Goal: Check status: Check status

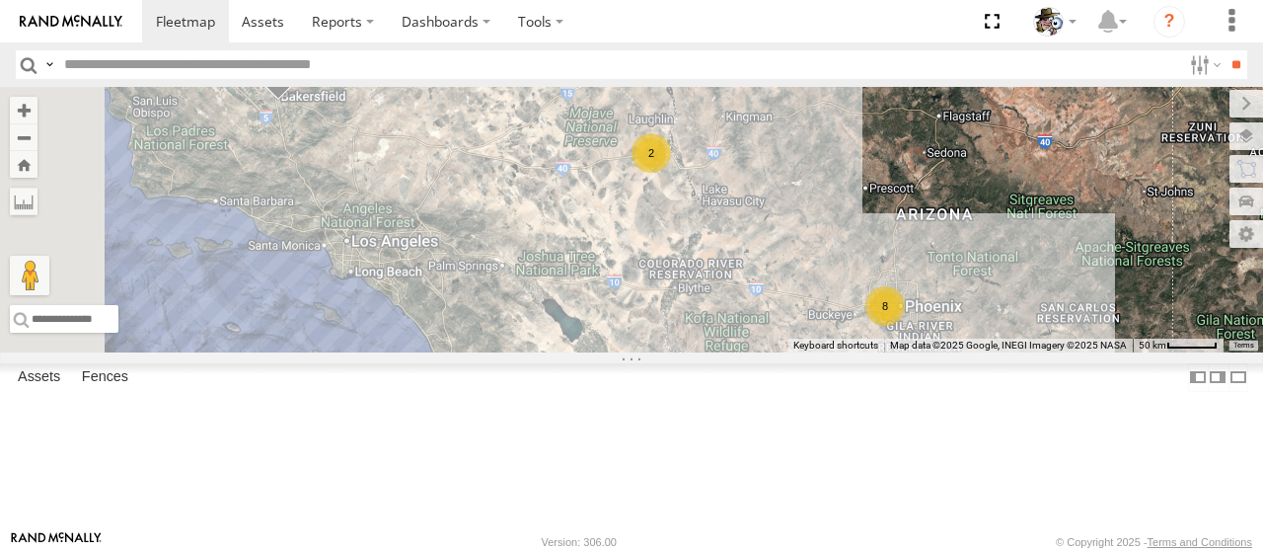
drag, startPoint x: 711, startPoint y: 249, endPoint x: 1066, endPoint y: 401, distance: 386.5
click at [1067, 352] on div "484 507 8 2" at bounding box center [631, 220] width 1263 height 266
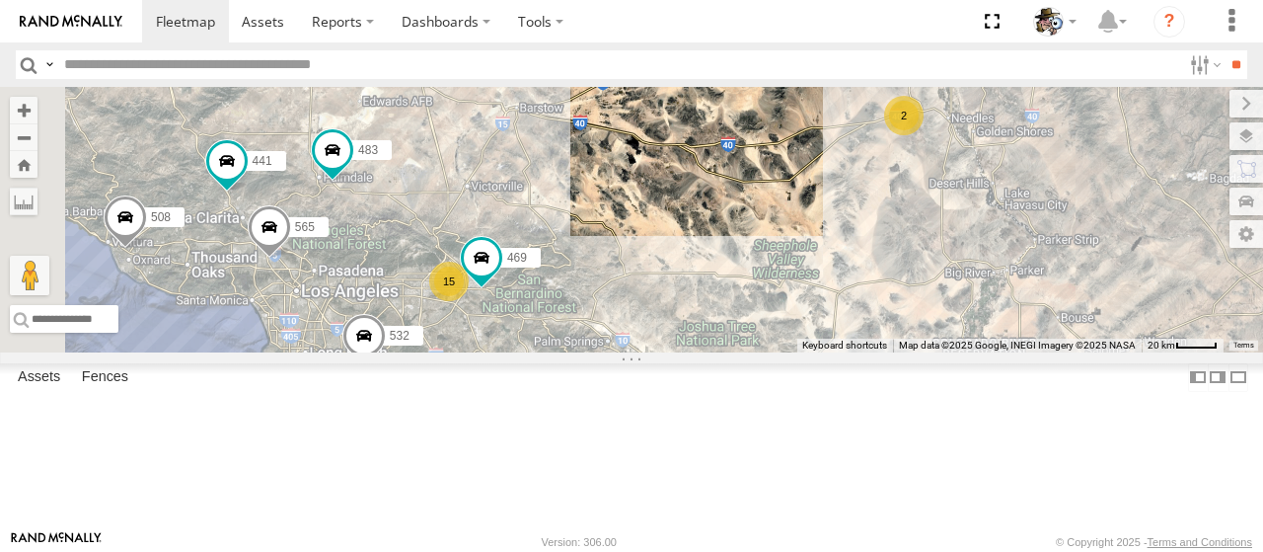
drag, startPoint x: 860, startPoint y: 251, endPoint x: 1078, endPoint y: 325, distance: 230.3
click at [1078, 325] on div "484 507 508 532 564 596 565 483 599 441 15 2 469" at bounding box center [631, 220] width 1263 height 266
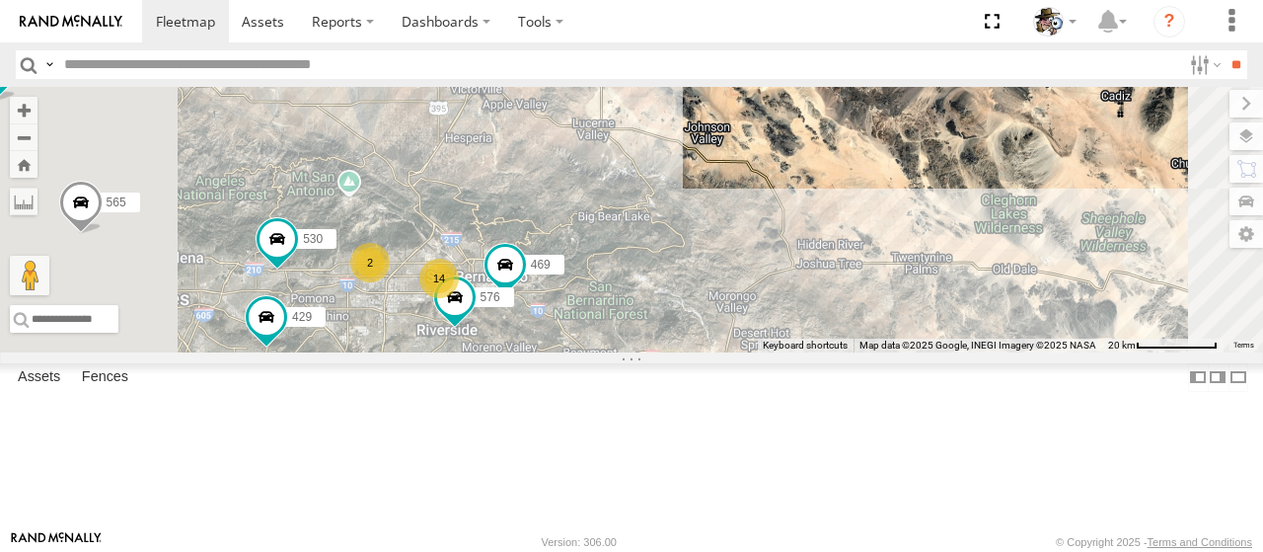
drag, startPoint x: 740, startPoint y: 390, endPoint x: 813, endPoint y: 368, distance: 76.2
click at [813, 352] on div "484 507 508 532 564 596 565 483 599 441 469 530 429 14 2 576" at bounding box center [631, 220] width 1263 height 266
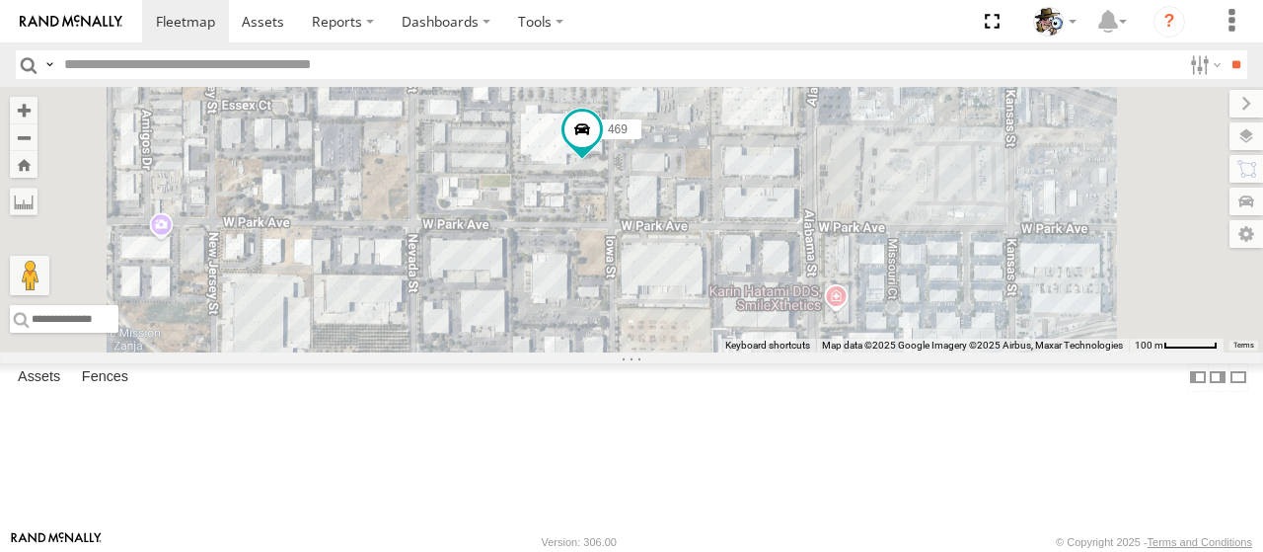
drag, startPoint x: 754, startPoint y: 259, endPoint x: 781, endPoint y: 298, distance: 47.6
click at [781, 298] on div "484 507 508 532 564 596 565 483 599 441 469 530 429 576 457 482 588" at bounding box center [631, 220] width 1263 height 266
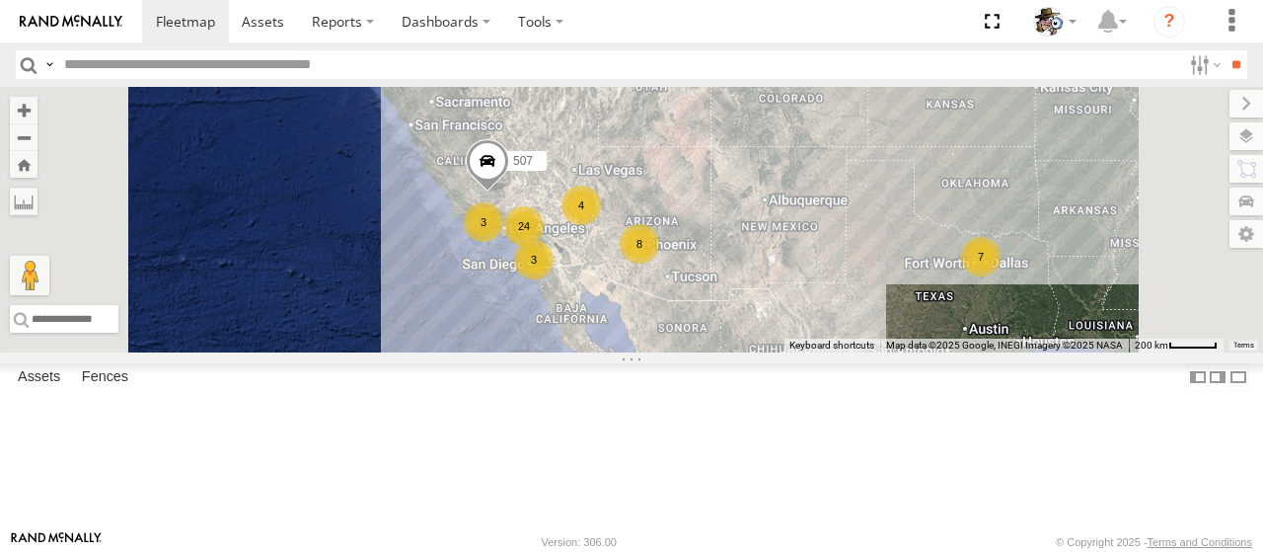
drag, startPoint x: 853, startPoint y: 342, endPoint x: 937, endPoint y: 297, distance: 95.4
click at [937, 297] on div "24 8 7 3 3 4 484 507" at bounding box center [631, 220] width 1263 height 266
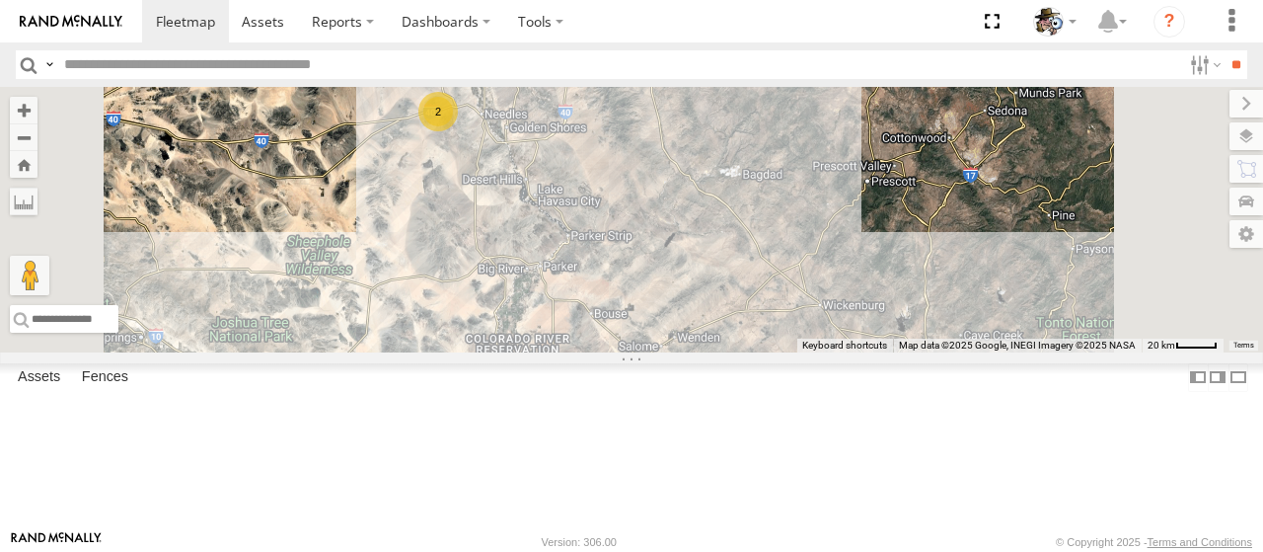
drag, startPoint x: 858, startPoint y: 251, endPoint x: 1020, endPoint y: 398, distance: 218.7
click at [1020, 352] on div "484 507 564 7 2 324" at bounding box center [631, 220] width 1263 height 266
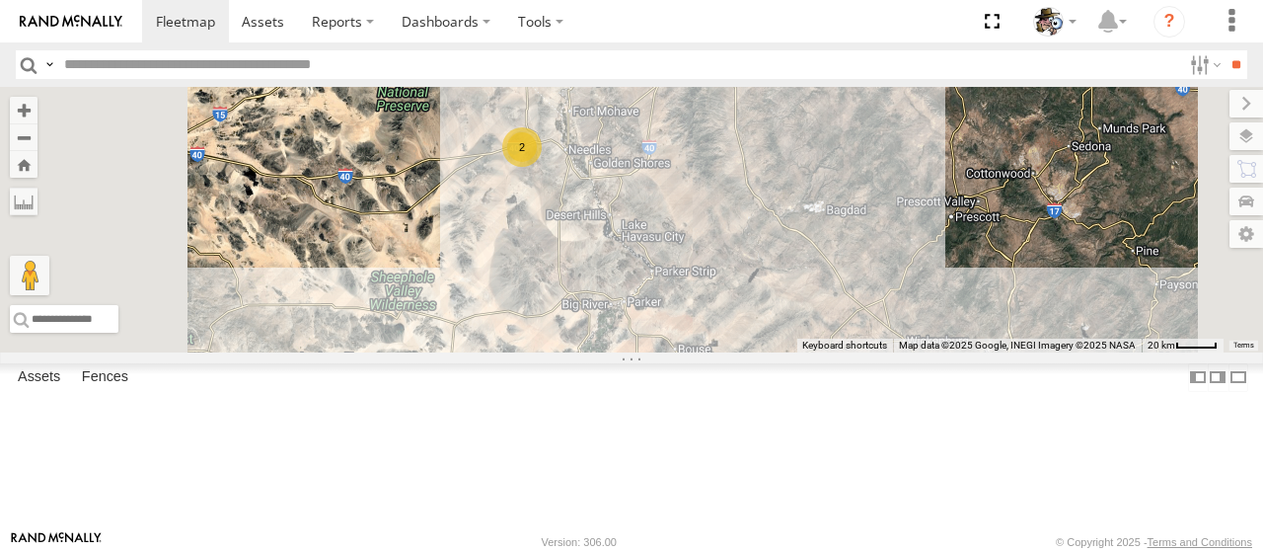
drag, startPoint x: 888, startPoint y: 305, endPoint x: 942, endPoint y: 331, distance: 59.2
click at [973, 342] on div "484 507 564 7 2 324 596" at bounding box center [631, 220] width 1263 height 266
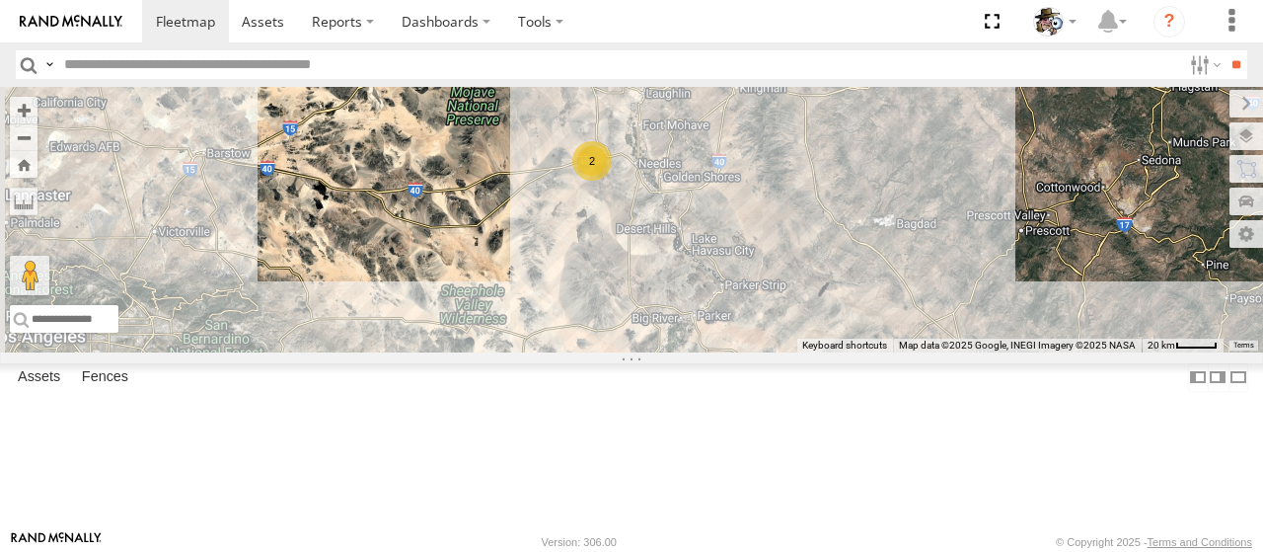
click at [612, 181] on div "2" at bounding box center [591, 160] width 39 height 39
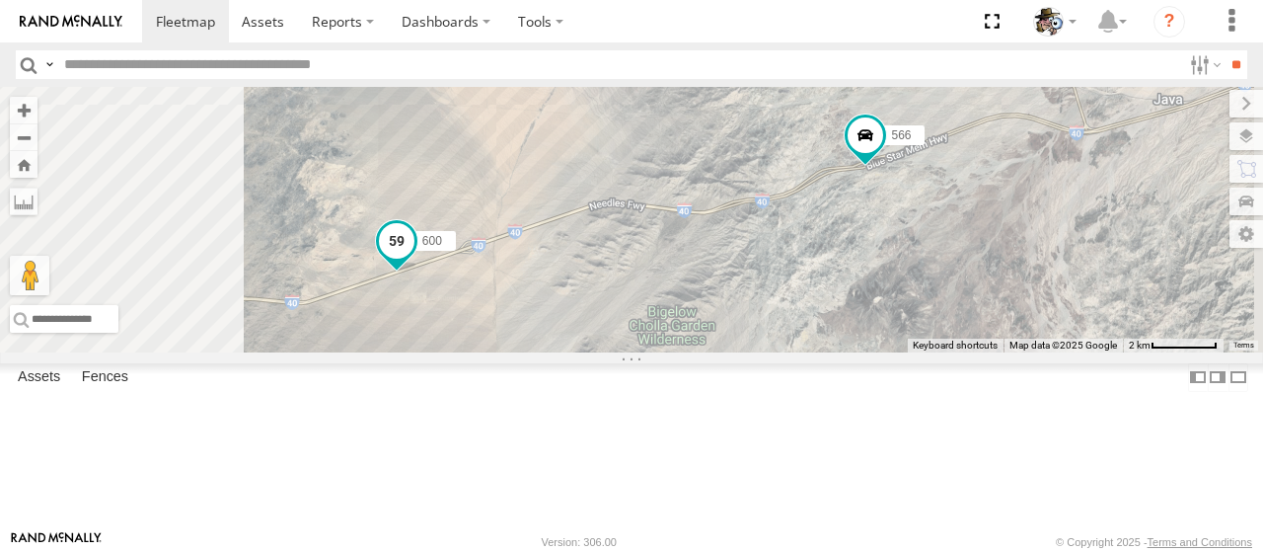
click at [418, 272] on span at bounding box center [396, 245] width 43 height 53
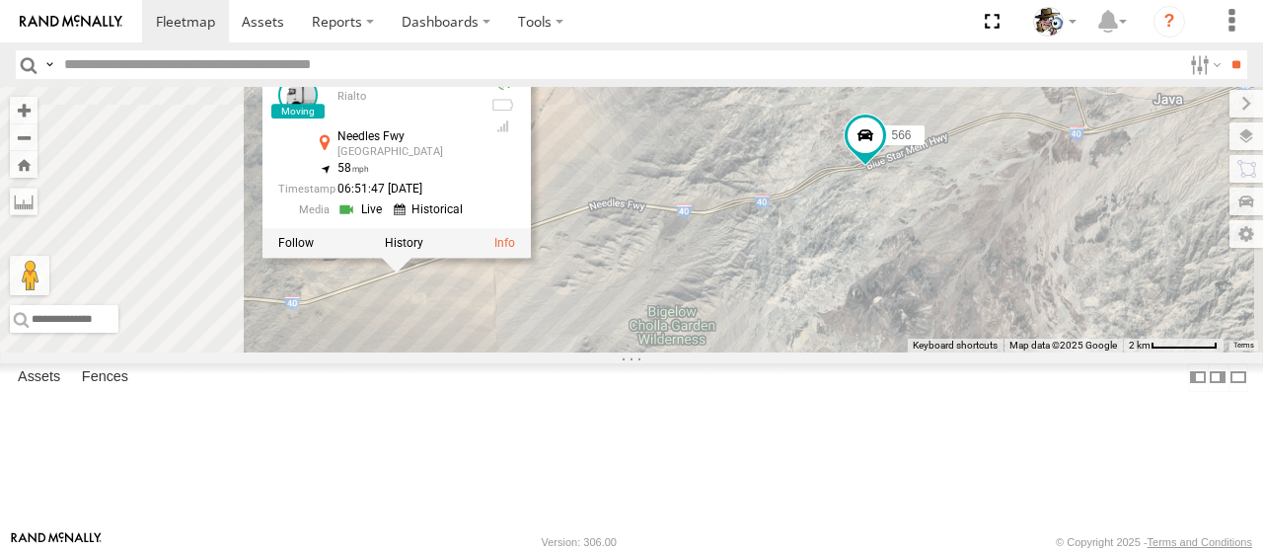
click at [388, 219] on link at bounding box center [363, 209] width 50 height 19
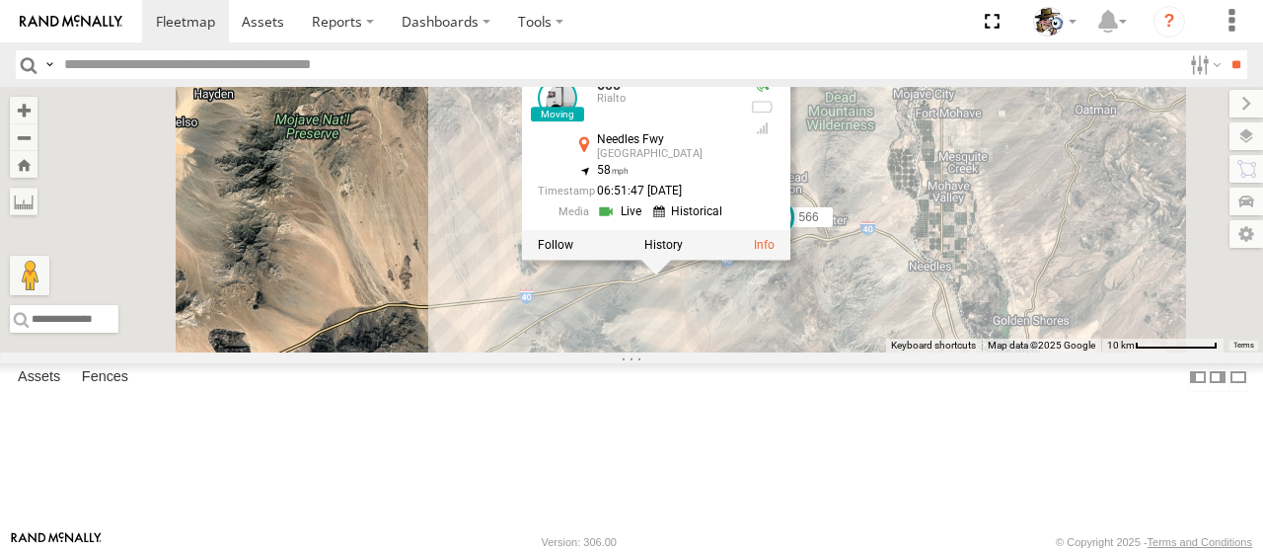
click at [1002, 352] on div "484 507 564 324 596 599 566 600 600 Rialto Needles Fwy Essex 34.83794 , -114.99…" at bounding box center [631, 220] width 1263 height 266
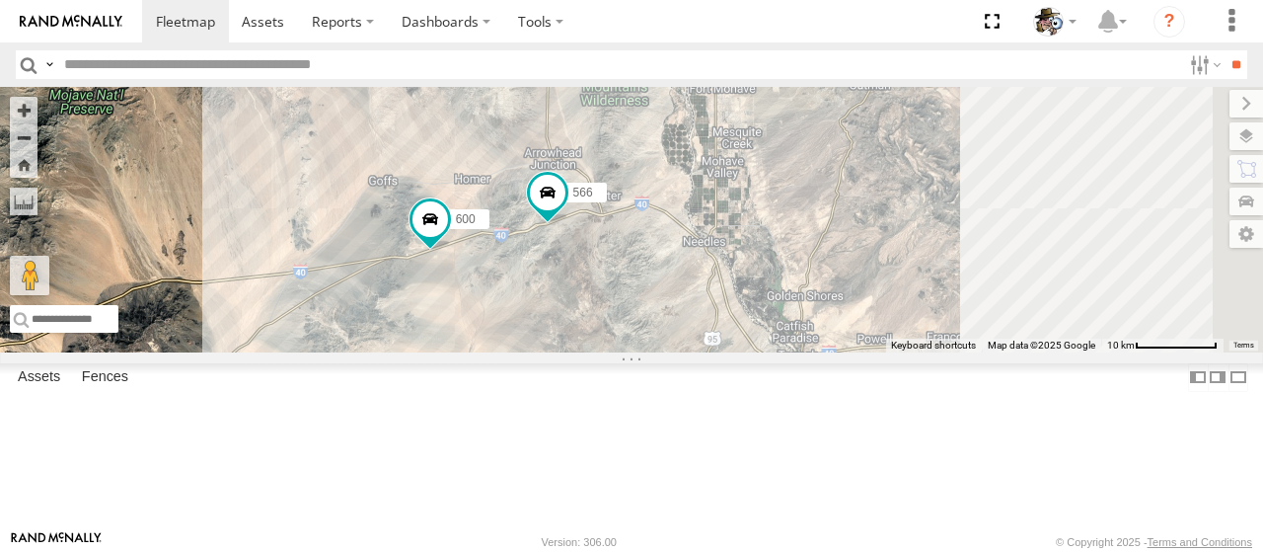
drag, startPoint x: 940, startPoint y: 431, endPoint x: 721, endPoint y: 410, distance: 220.2
click at [721, 352] on div "484 507 564 324 596 599 566 600" at bounding box center [631, 220] width 1263 height 266
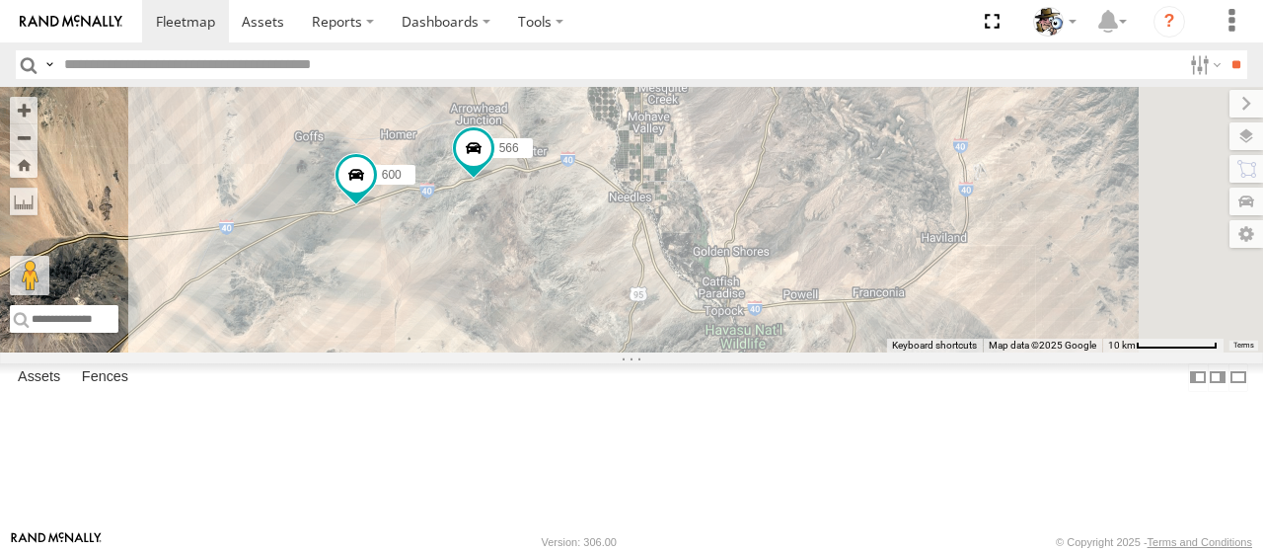
drag, startPoint x: 778, startPoint y: 387, endPoint x: 700, endPoint y: 339, distance: 91.8
click at [700, 339] on div "484 507 564 324 596 599 566 600" at bounding box center [631, 220] width 1263 height 266
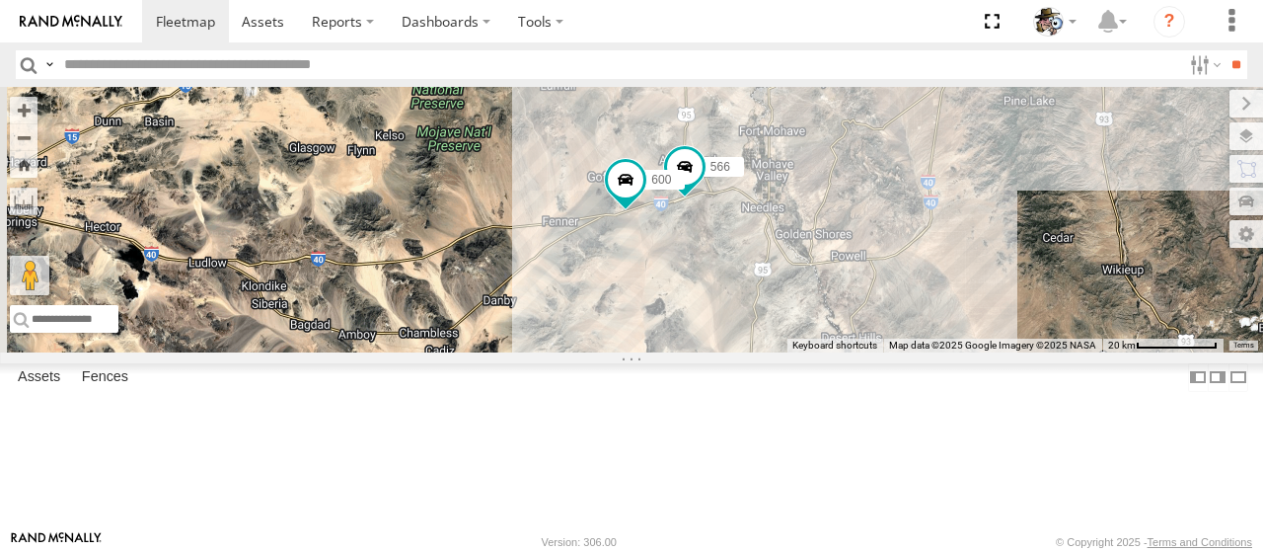
drag, startPoint x: 723, startPoint y: 408, endPoint x: 940, endPoint y: 351, distance: 223.4
click at [940, 351] on div "484 507 564 324 596 599 566 600" at bounding box center [631, 220] width 1263 height 266
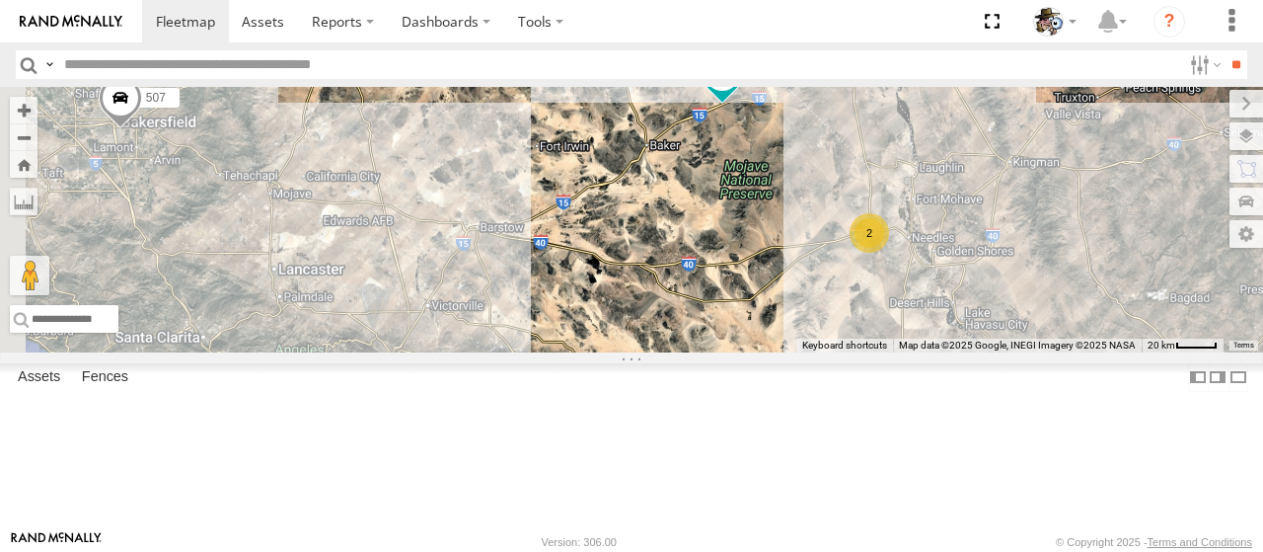
drag, startPoint x: 850, startPoint y: 386, endPoint x: 1056, endPoint y: 386, distance: 206.3
click at [1056, 352] on div "484 507 564 324 596 599 2 469" at bounding box center [631, 220] width 1263 height 266
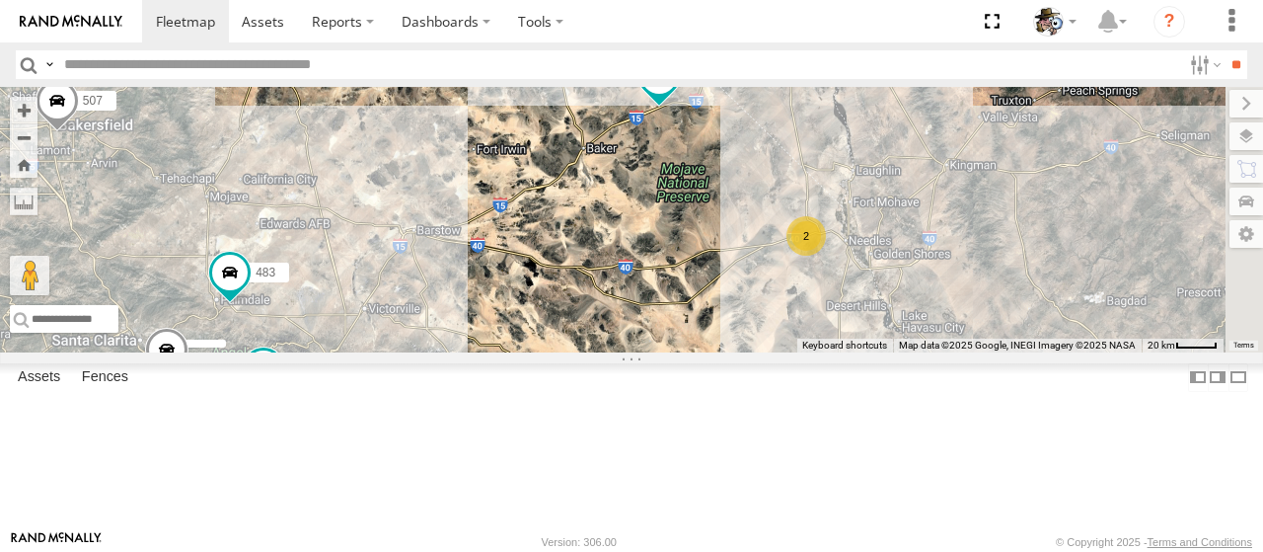
drag, startPoint x: 930, startPoint y: 383, endPoint x: 862, endPoint y: 390, distance: 68.5
click at [862, 352] on div "484 507 564 324 596 599 2 469 15 530 2 2 483 429" at bounding box center [631, 220] width 1263 height 266
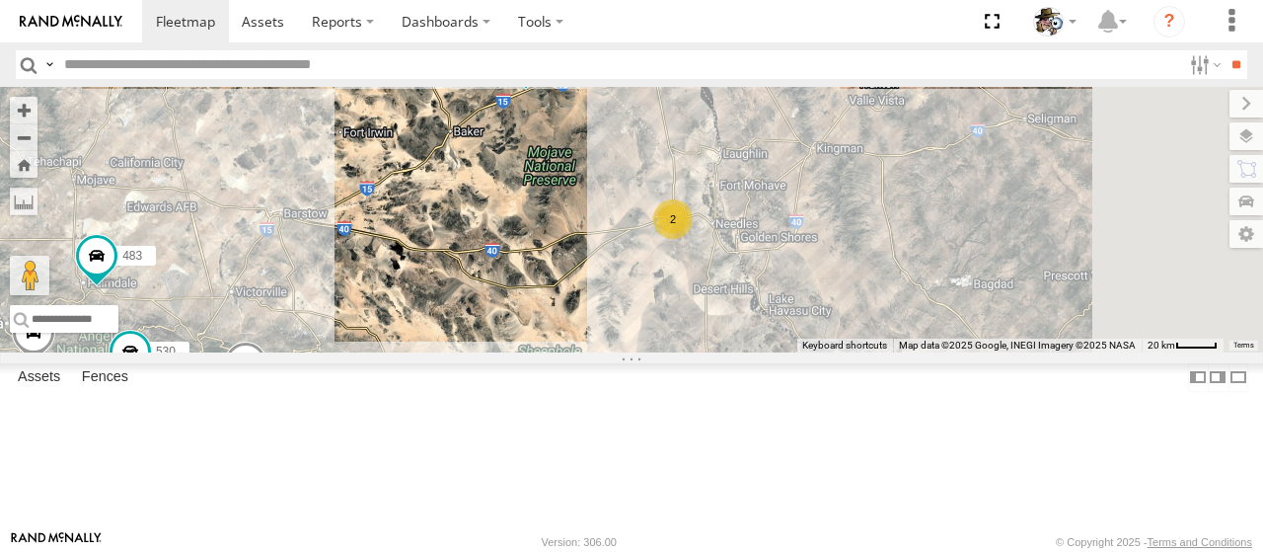
drag, startPoint x: 951, startPoint y: 380, endPoint x: 724, endPoint y: 344, distance: 229.8
click at [724, 344] on div "484 507 564 324 596 599 2 469 15 530 2 2 483 429" at bounding box center [631, 220] width 1263 height 266
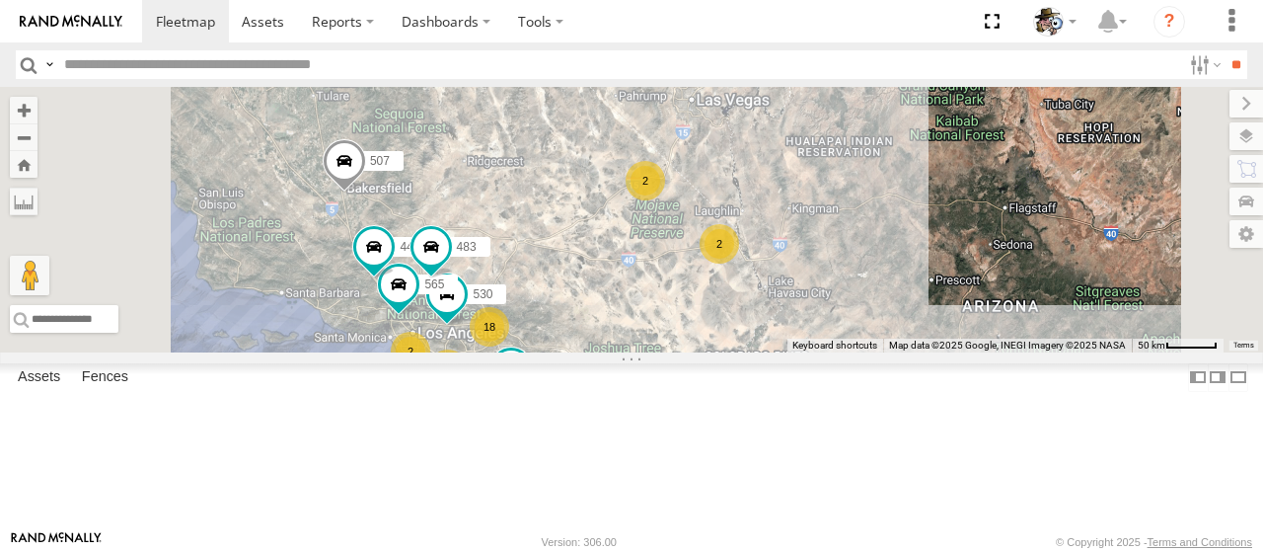
drag, startPoint x: 802, startPoint y: 370, endPoint x: 975, endPoint y: 378, distance: 172.9
click at [975, 352] on div "484 507 564 530 565 483 18 8 2 2 2 2 2 441" at bounding box center [631, 220] width 1263 height 266
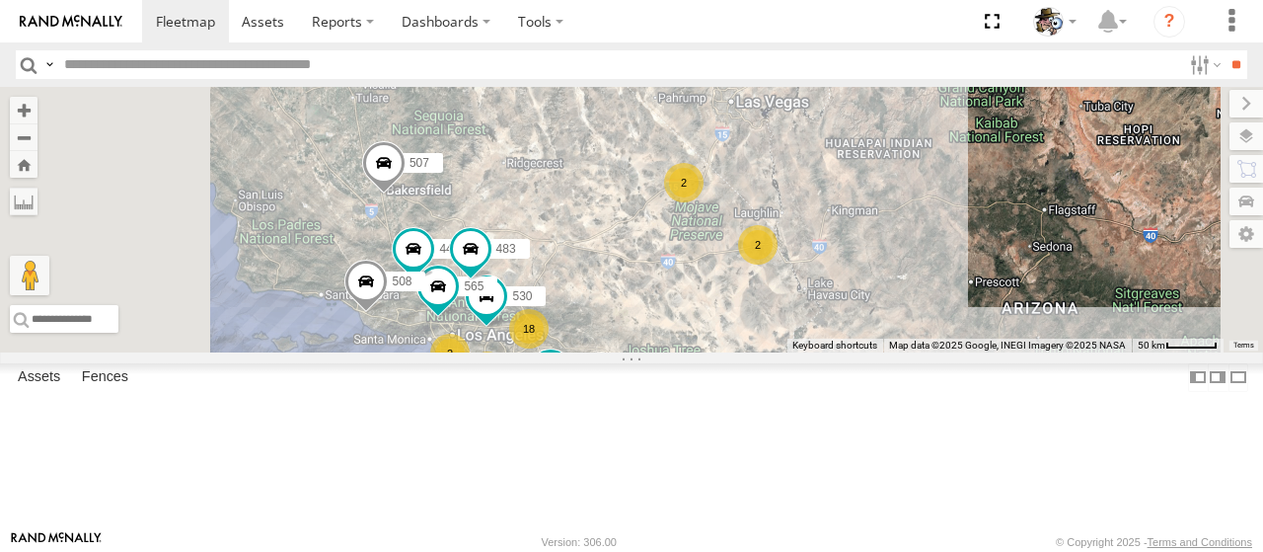
scroll to position [2171, 0]
click at [0, 0] on div "568" at bounding box center [0, 0] width 0 height 0
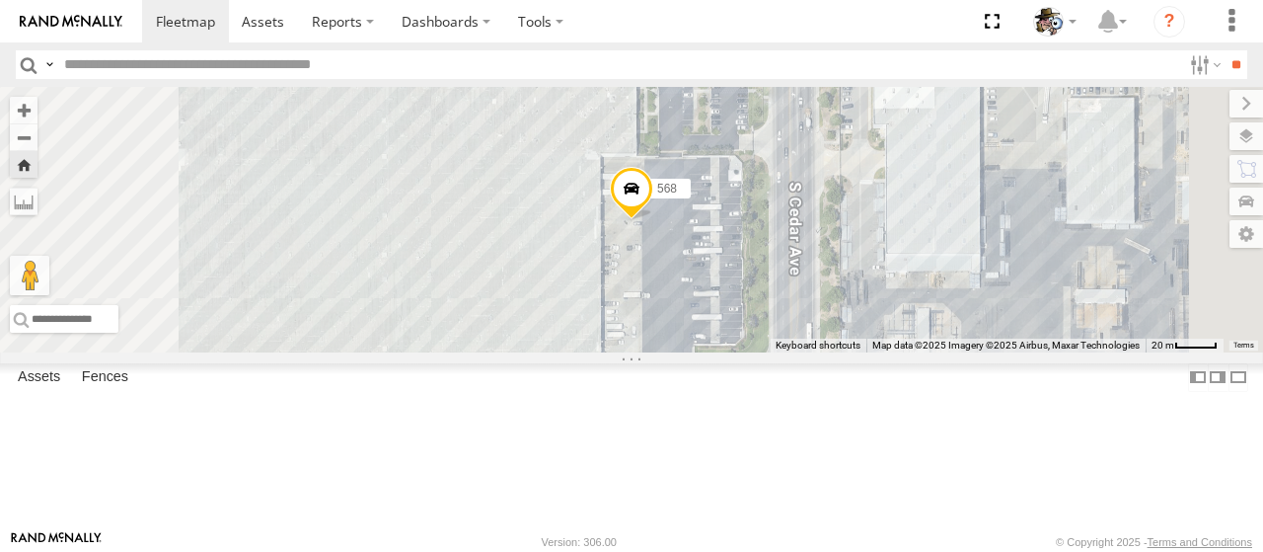
click at [653, 220] on span at bounding box center [631, 193] width 43 height 53
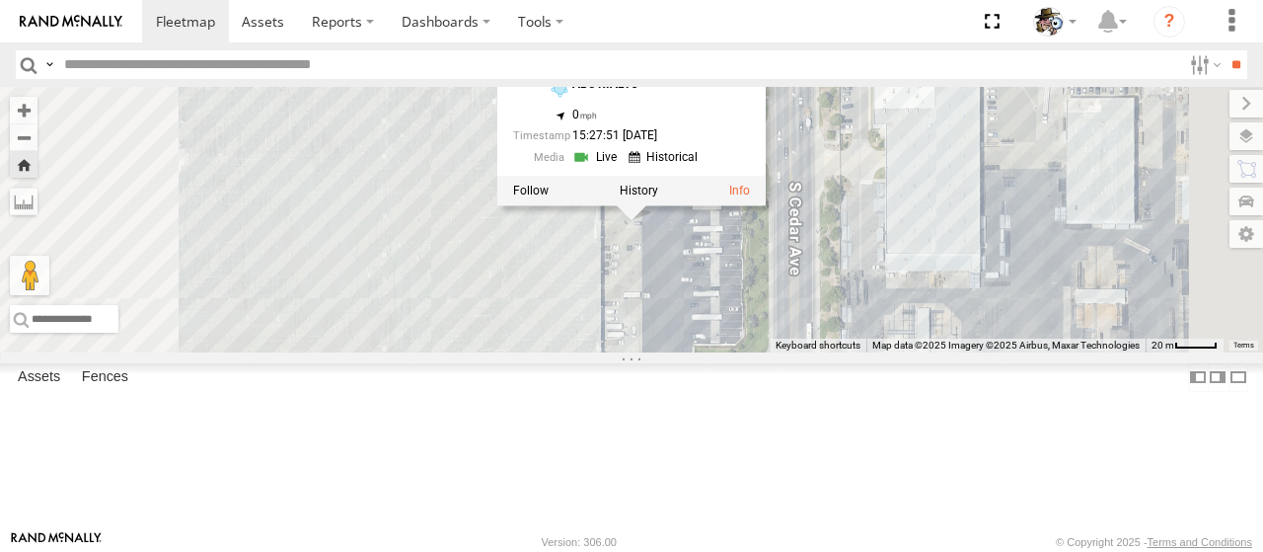
click at [689, 108] on div "568 568 Rialto ABS RIALTO 34.09851 , -117.39744 0 15:27:51 08/26/2025" at bounding box center [631, 220] width 1263 height 266
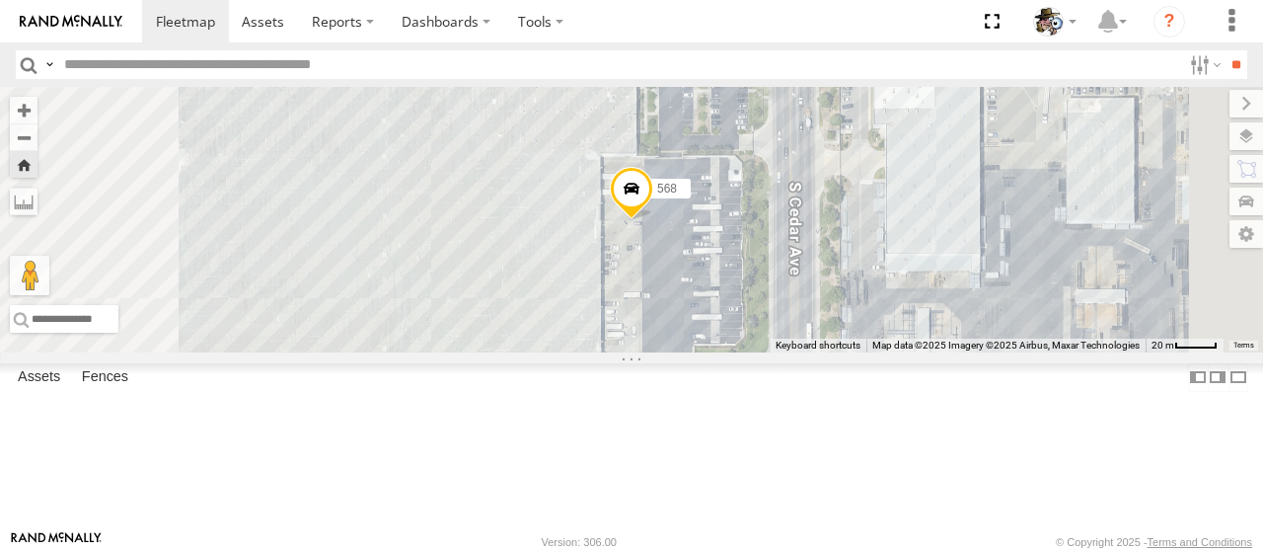
click at [653, 220] on span at bounding box center [631, 193] width 43 height 53
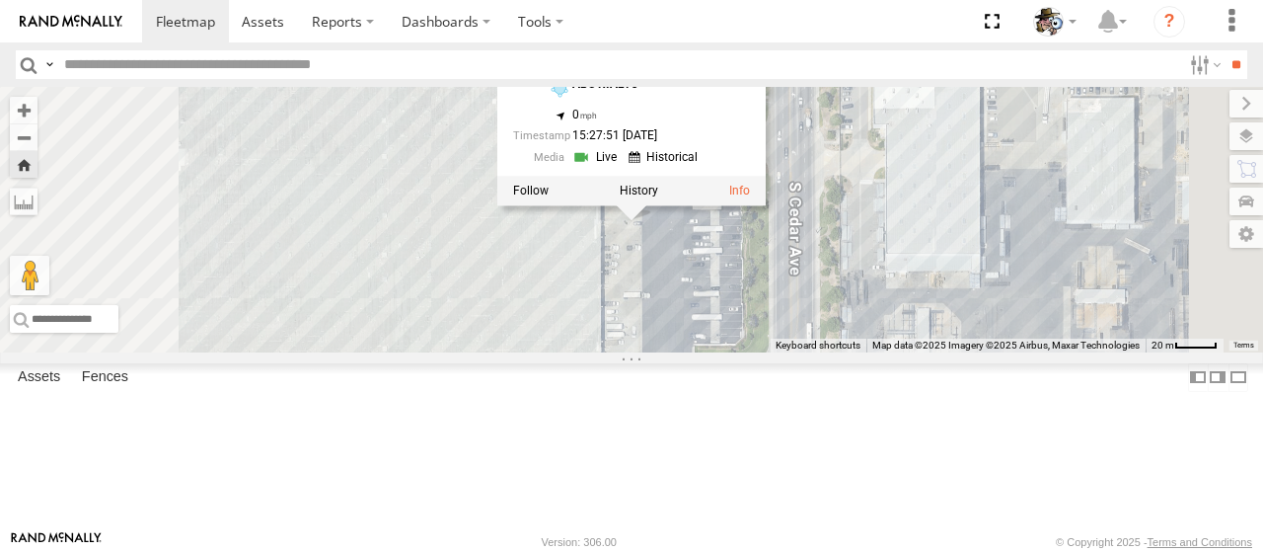
click at [623, 166] on link at bounding box center [597, 156] width 50 height 19
click at [1039, 352] on div "568 568 Rialto ABS RIALTO 34.09851 , -117.39744 0 15:27:51 08/26/2025" at bounding box center [631, 220] width 1263 height 266
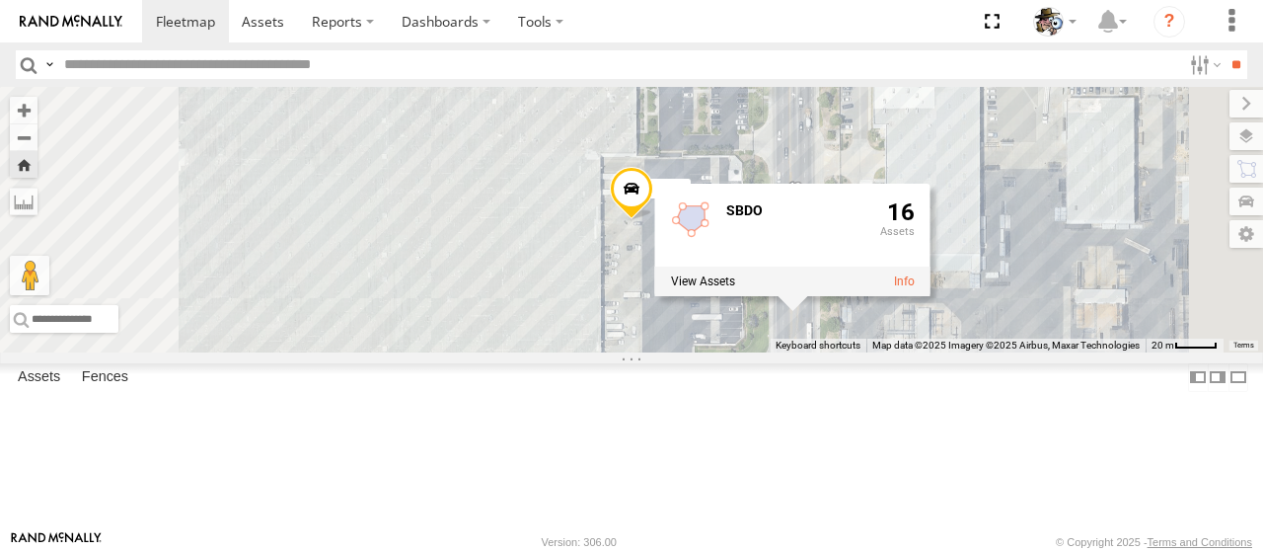
click at [1053, 230] on div "568 SBDO 16" at bounding box center [631, 220] width 1263 height 266
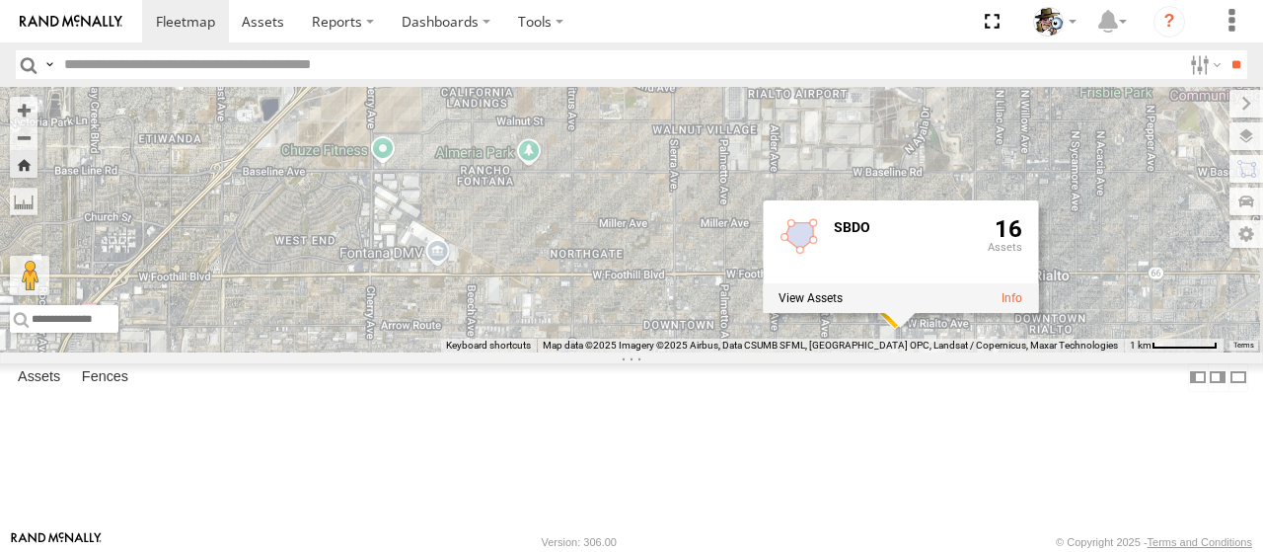
click at [646, 183] on div "568 SBDO 16" at bounding box center [631, 220] width 1263 height 266
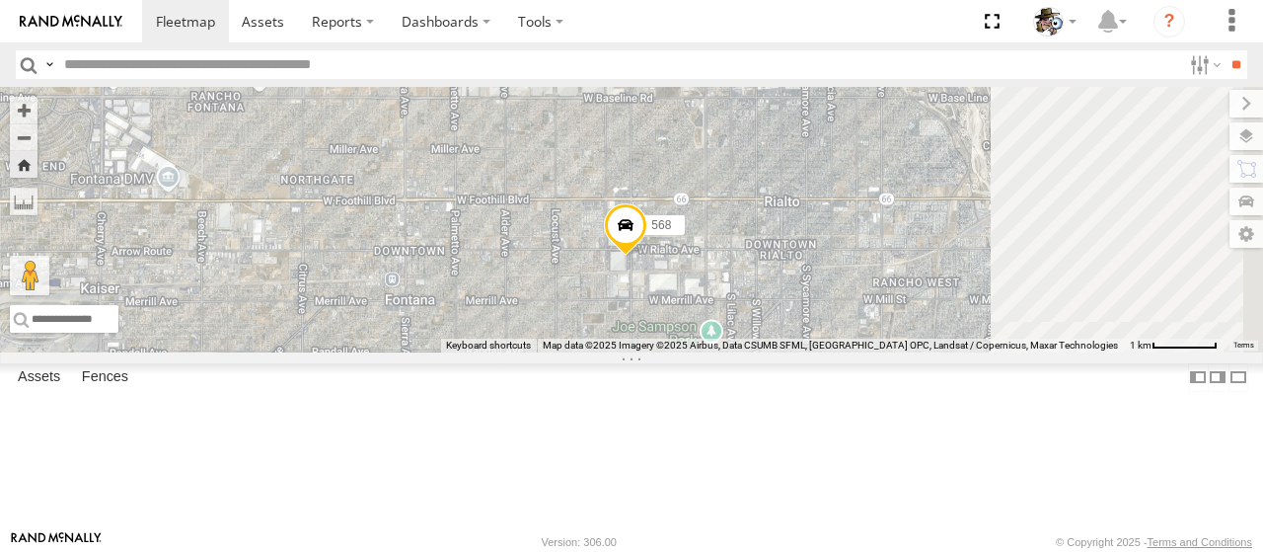
drag, startPoint x: 957, startPoint y: 266, endPoint x: 686, endPoint y: 191, distance: 281.3
click at [686, 191] on div "568" at bounding box center [631, 220] width 1263 height 266
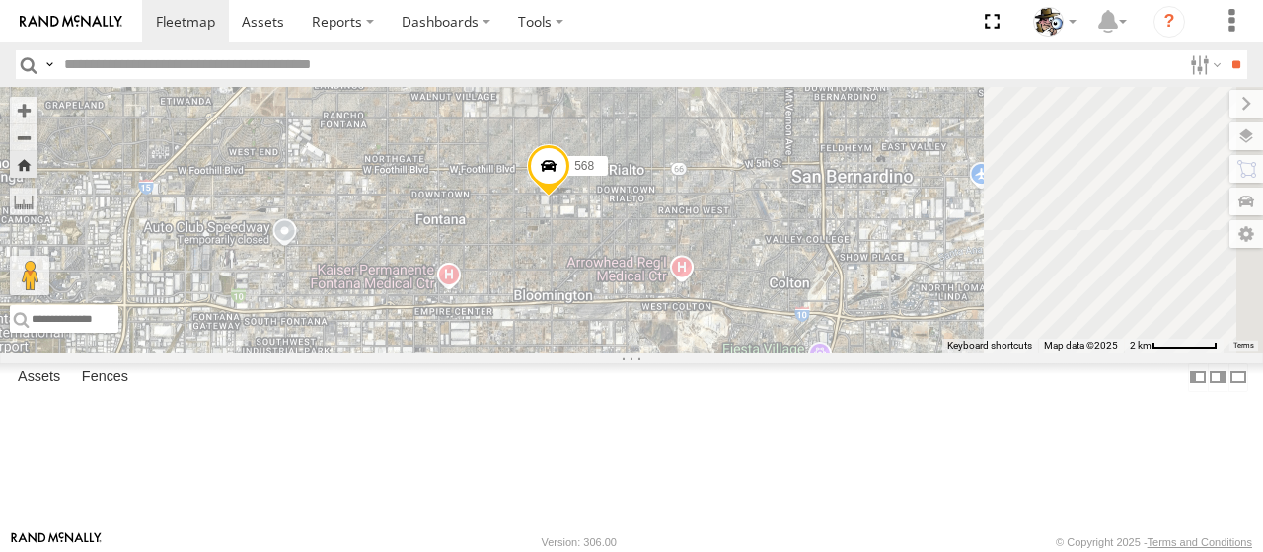
drag, startPoint x: 1089, startPoint y: 314, endPoint x: 995, endPoint y: 304, distance: 94.3
click at [995, 304] on div "568" at bounding box center [631, 220] width 1263 height 266
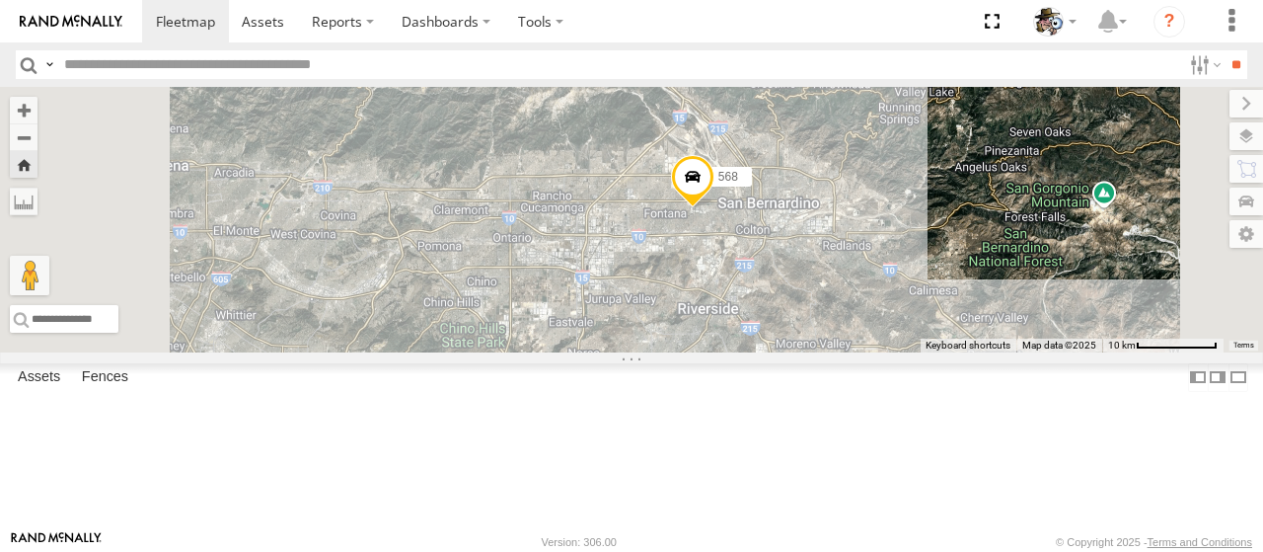
scroll to position [0, 0]
click at [172, 12] on span at bounding box center [185, 21] width 59 height 19
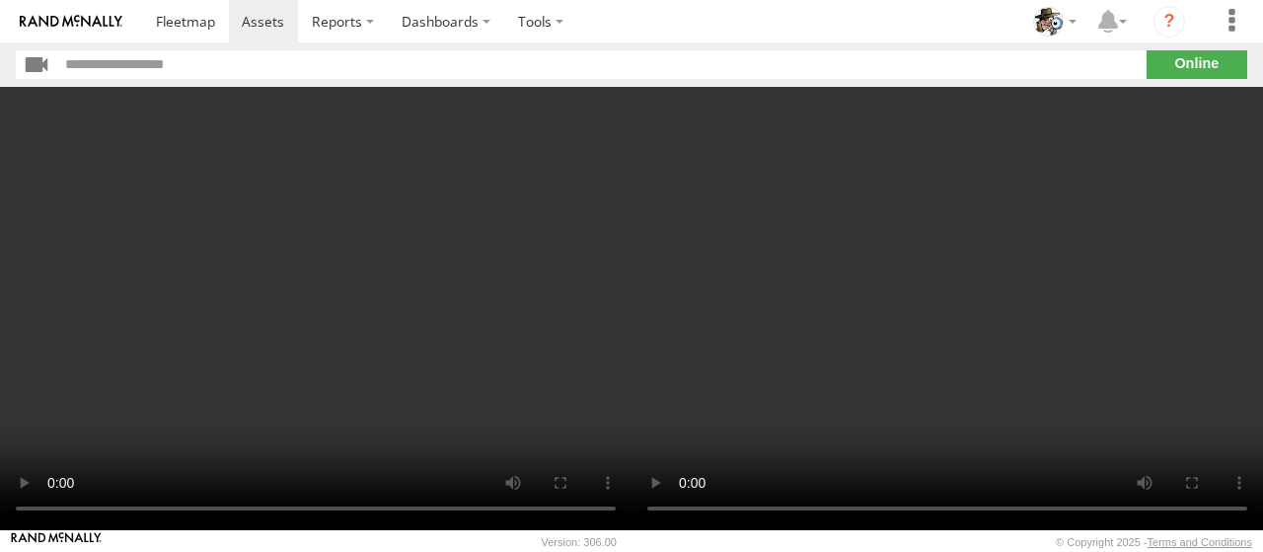
click at [677, 396] on video at bounding box center [948, 308] width 632 height 443
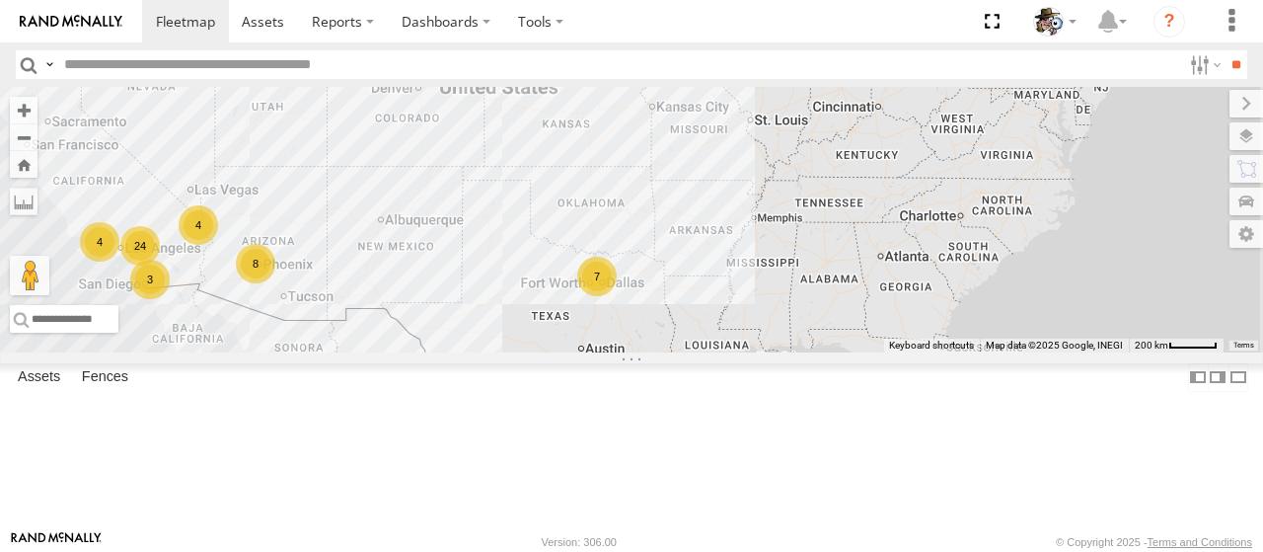
drag, startPoint x: 1173, startPoint y: 472, endPoint x: 888, endPoint y: 434, distance: 286.7
click at [888, 352] on div "484 24 8 7 4 3 4" at bounding box center [631, 220] width 1263 height 266
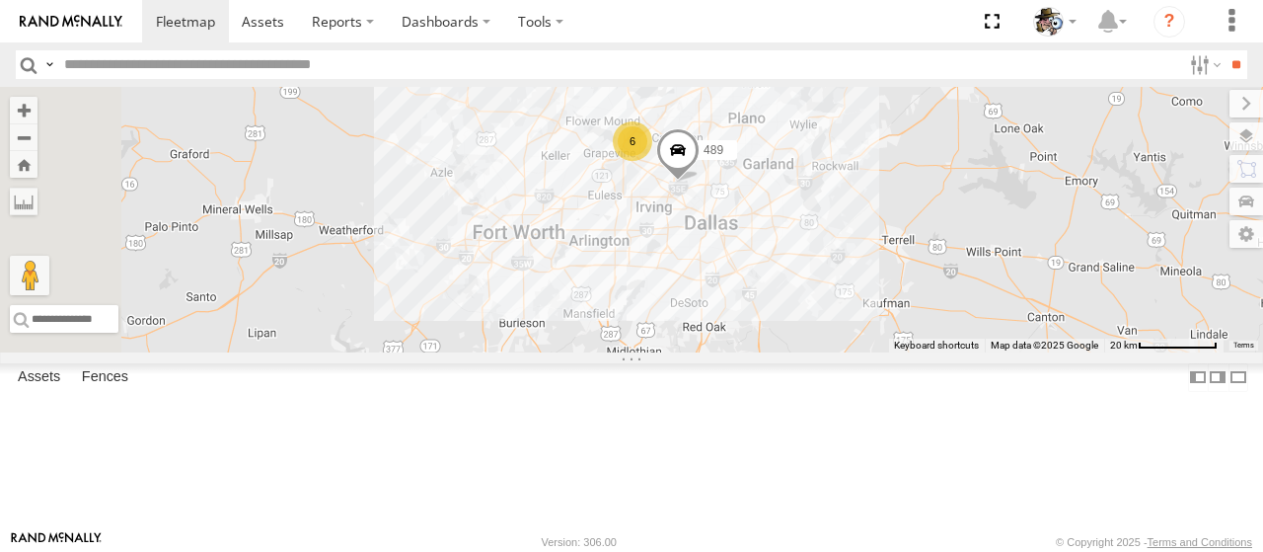
drag, startPoint x: 810, startPoint y: 350, endPoint x: 1029, endPoint y: 425, distance: 231.6
click at [1029, 352] on div "484 6 489" at bounding box center [631, 220] width 1263 height 266
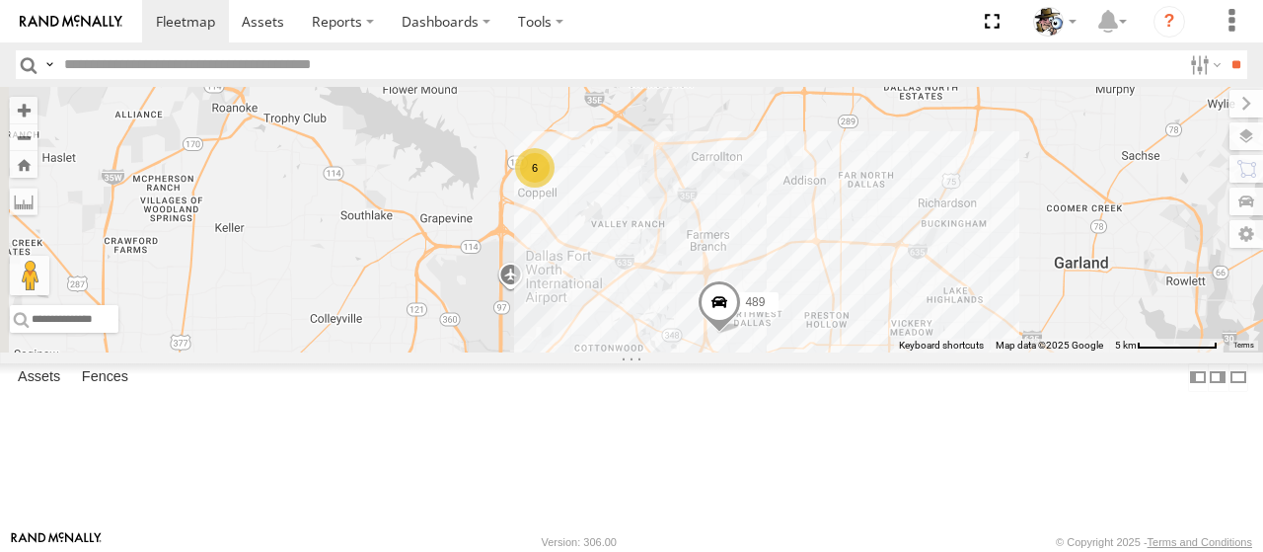
drag, startPoint x: 894, startPoint y: 239, endPoint x: 898, endPoint y: 429, distance: 190.5
click at [898, 352] on div "484 489 6" at bounding box center [631, 220] width 1263 height 266
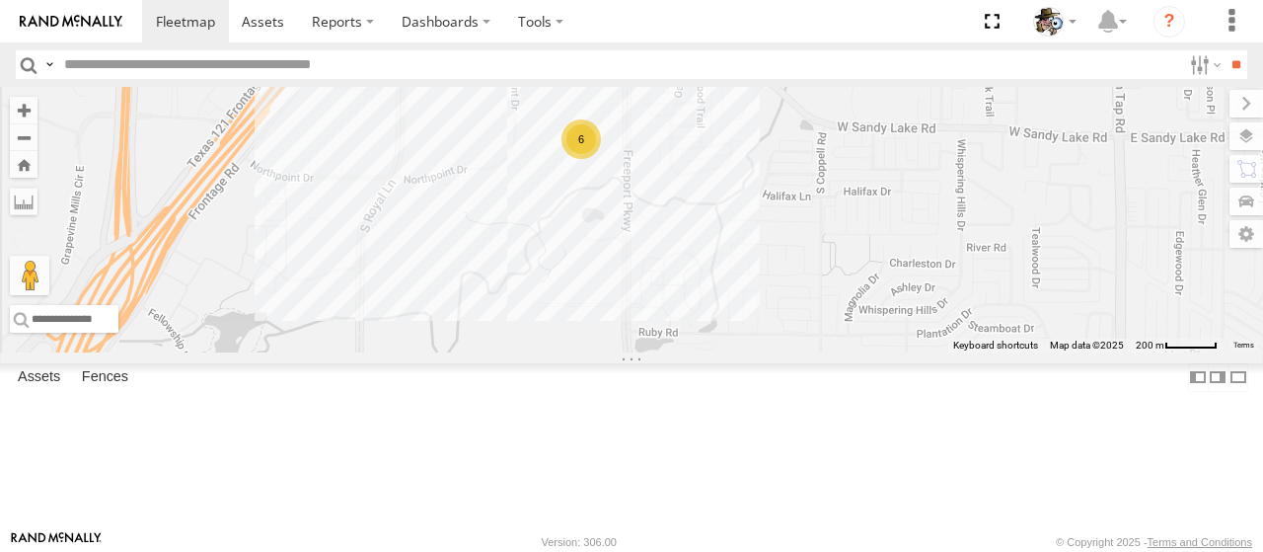
drag, startPoint x: 676, startPoint y: 252, endPoint x: 967, endPoint y: 351, distance: 307.8
click at [967, 351] on div "484 489 6" at bounding box center [631, 220] width 1263 height 266
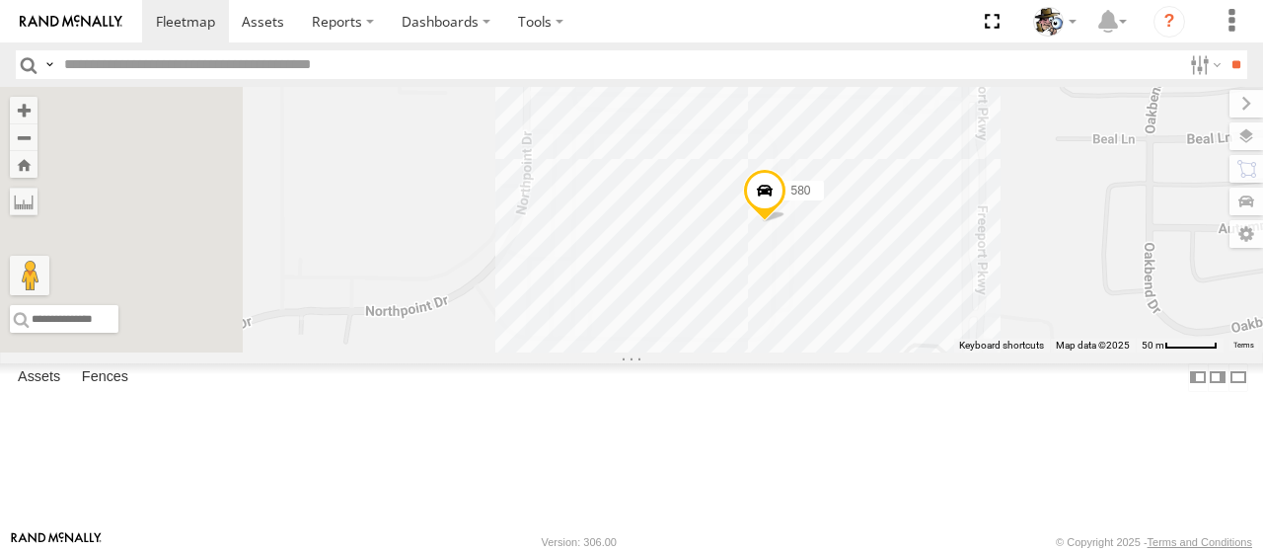
drag, startPoint x: 841, startPoint y: 198, endPoint x: 1157, endPoint y: 446, distance: 401.4
click at [1157, 352] on div "484 489 580" at bounding box center [631, 220] width 1263 height 266
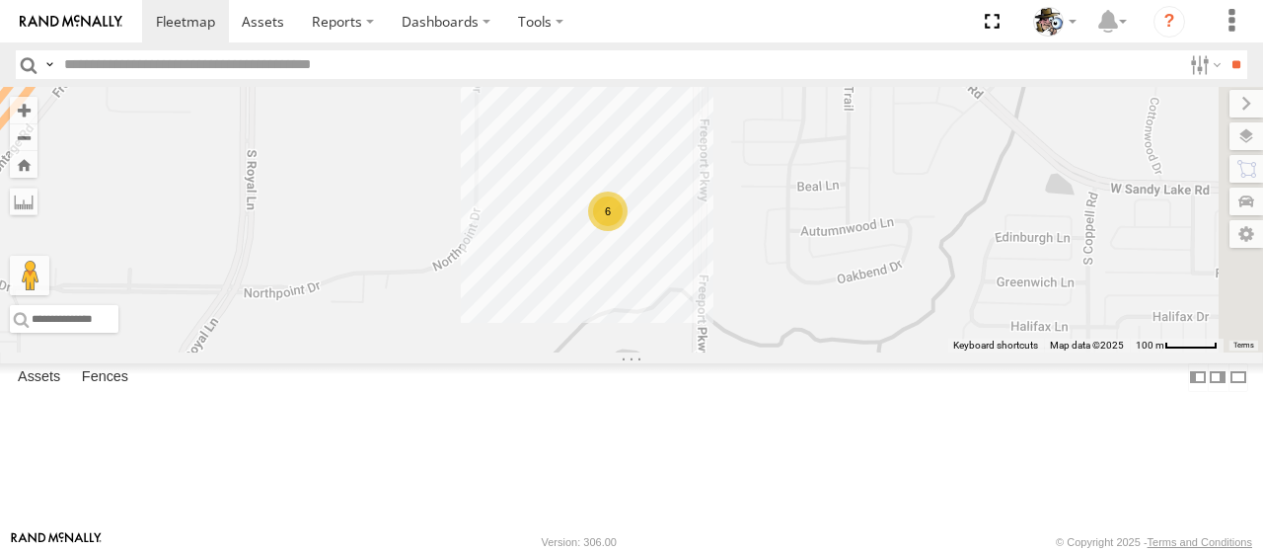
drag, startPoint x: 1080, startPoint y: 408, endPoint x: 882, endPoint y: 381, distance: 199.2
click at [882, 352] on div "484 489 6" at bounding box center [631, 220] width 1263 height 266
click at [894, 352] on div "484 489 6" at bounding box center [631, 220] width 1263 height 266
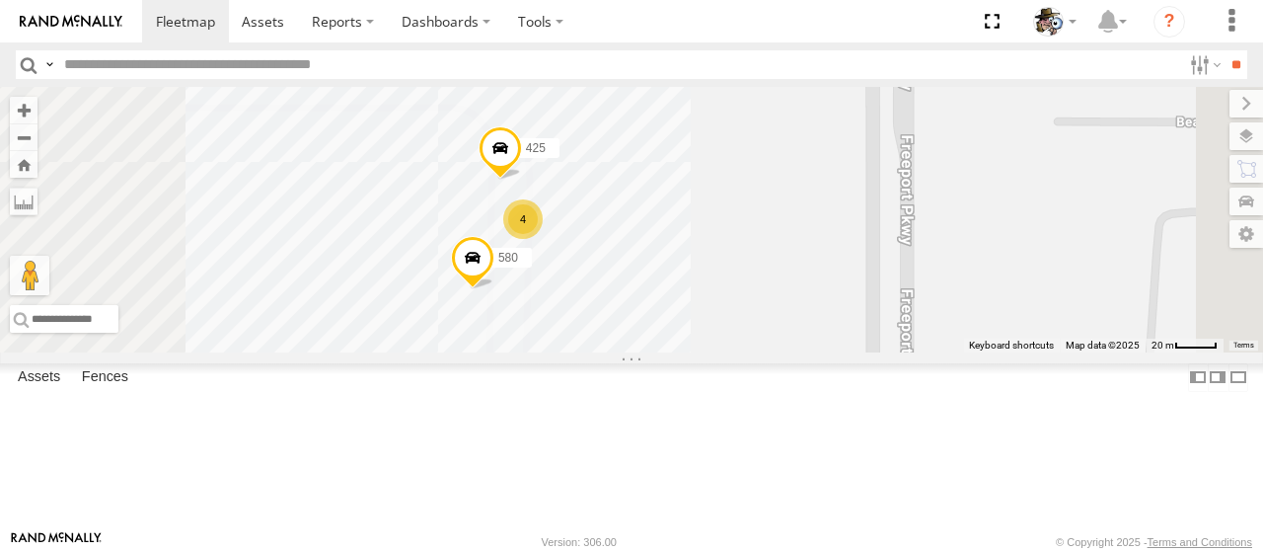
drag, startPoint x: 902, startPoint y: 267, endPoint x: 881, endPoint y: 435, distance: 169.1
click at [881, 352] on div "484 489 580 4 425" at bounding box center [631, 220] width 1263 height 266
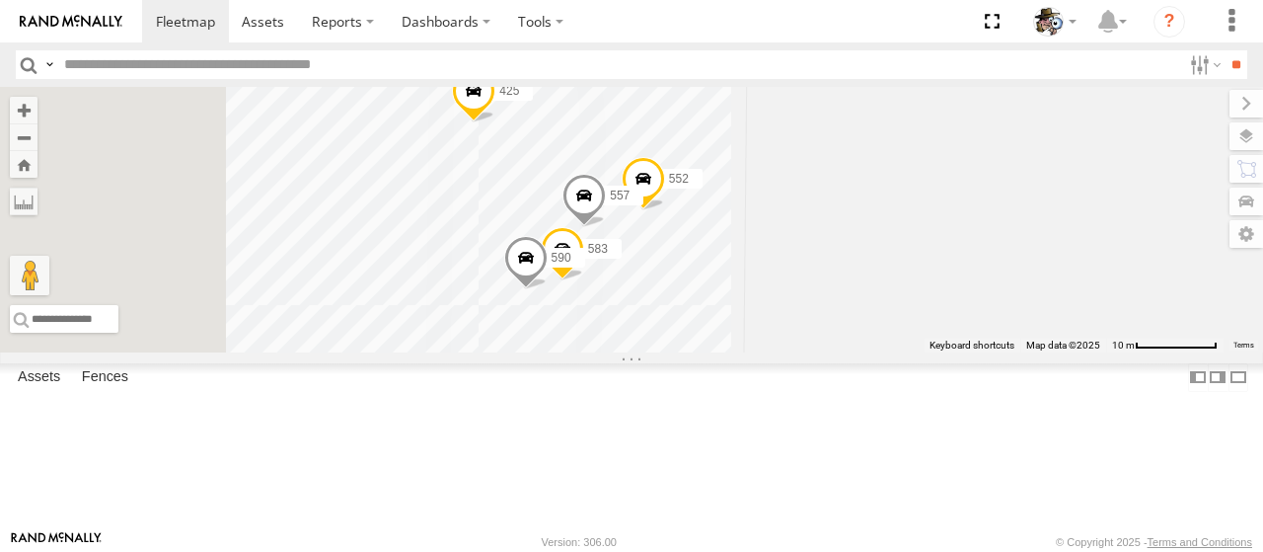
drag, startPoint x: 796, startPoint y: 302, endPoint x: 1036, endPoint y: 378, distance: 252.5
click at [1036, 352] on div "484 489 580 425 552 583 557 590" at bounding box center [631, 220] width 1263 height 266
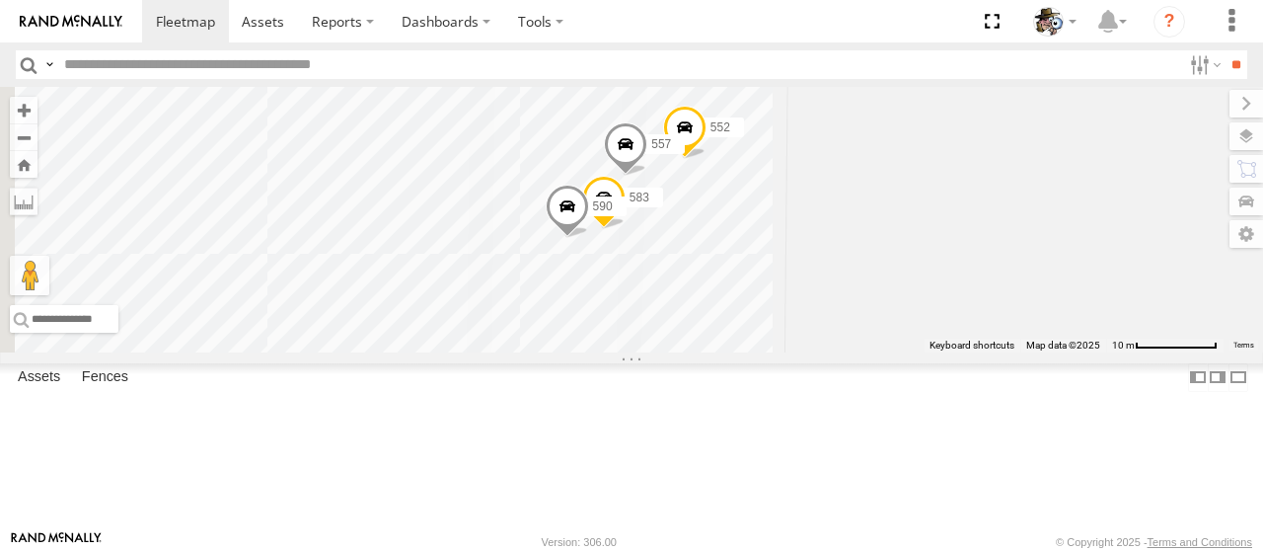
drag, startPoint x: 986, startPoint y: 396, endPoint x: 1029, endPoint y: 342, distance: 68.8
click at [1029, 342] on div "484 489 580 425 552 583 557 590" at bounding box center [631, 220] width 1263 height 266
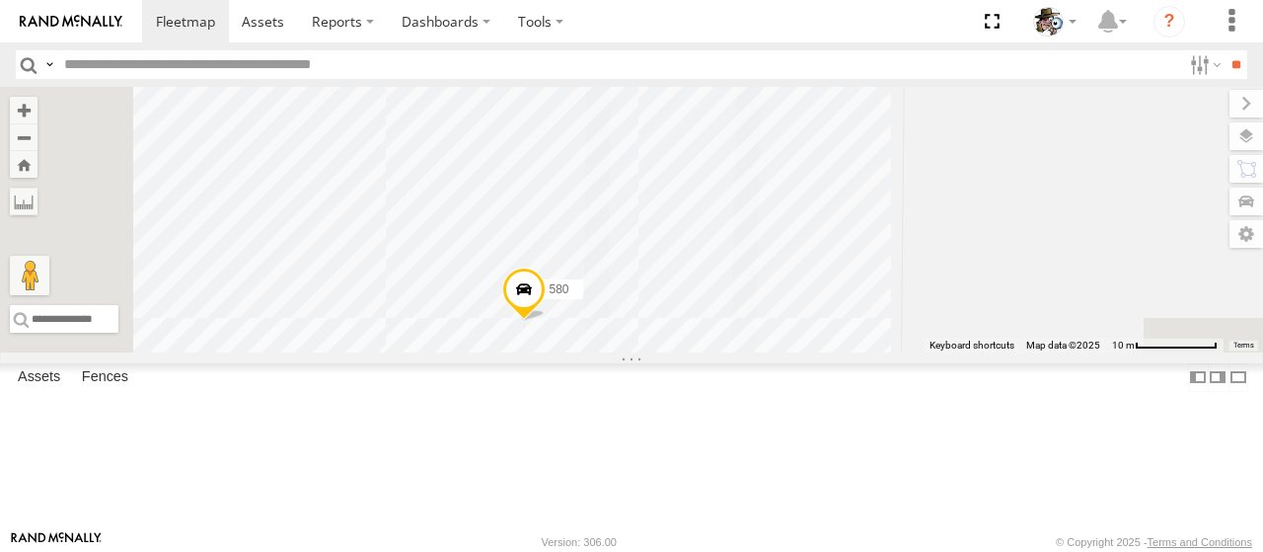
drag, startPoint x: 786, startPoint y: 398, endPoint x: 911, endPoint y: 204, distance: 230.5
click at [911, 204] on div "484 489 580 425 552 583 557 590" at bounding box center [631, 220] width 1263 height 266
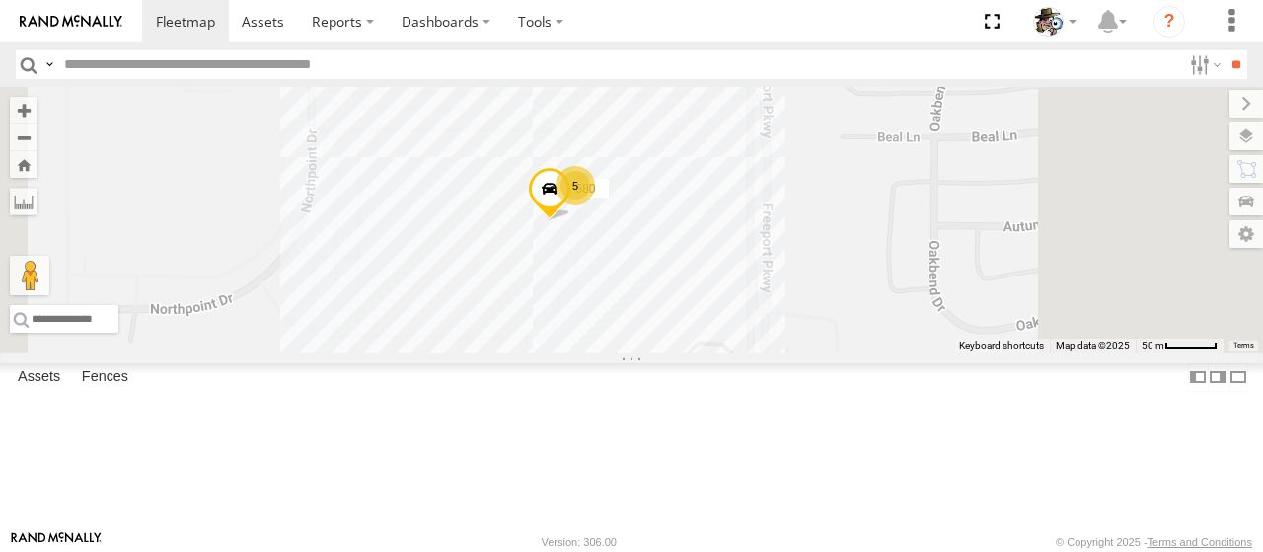
drag, startPoint x: 981, startPoint y: 364, endPoint x: 914, endPoint y: 307, distance: 88.2
click at [914, 307] on div "484 489 580 5" at bounding box center [631, 220] width 1263 height 266
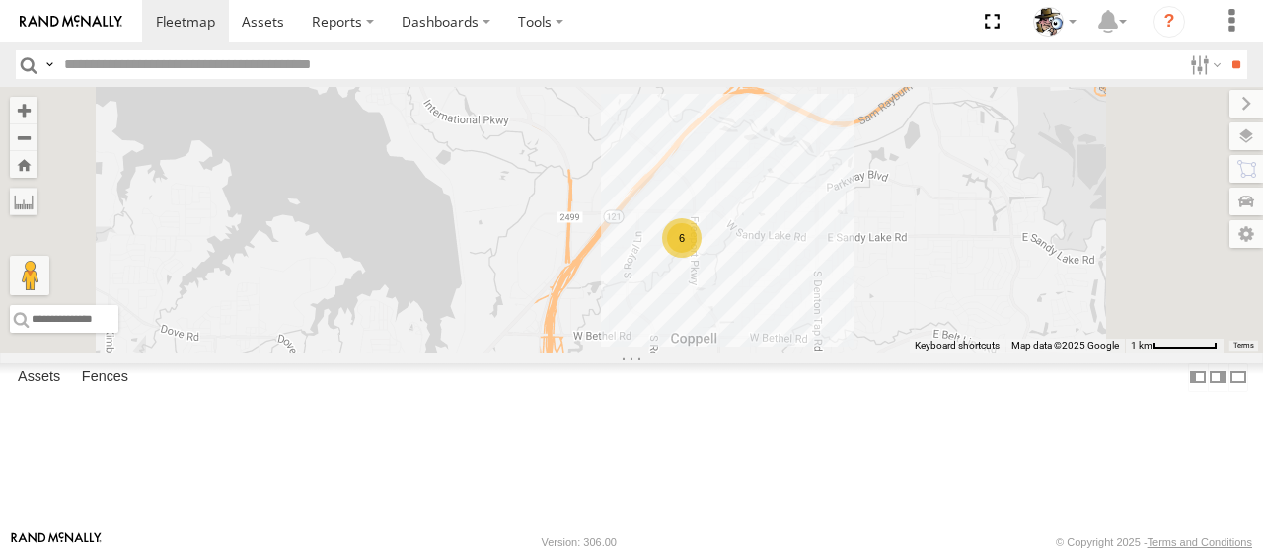
drag, startPoint x: 1015, startPoint y: 376, endPoint x: 954, endPoint y: 376, distance: 60.2
click at [959, 352] on div "484 489 6" at bounding box center [631, 220] width 1263 height 266
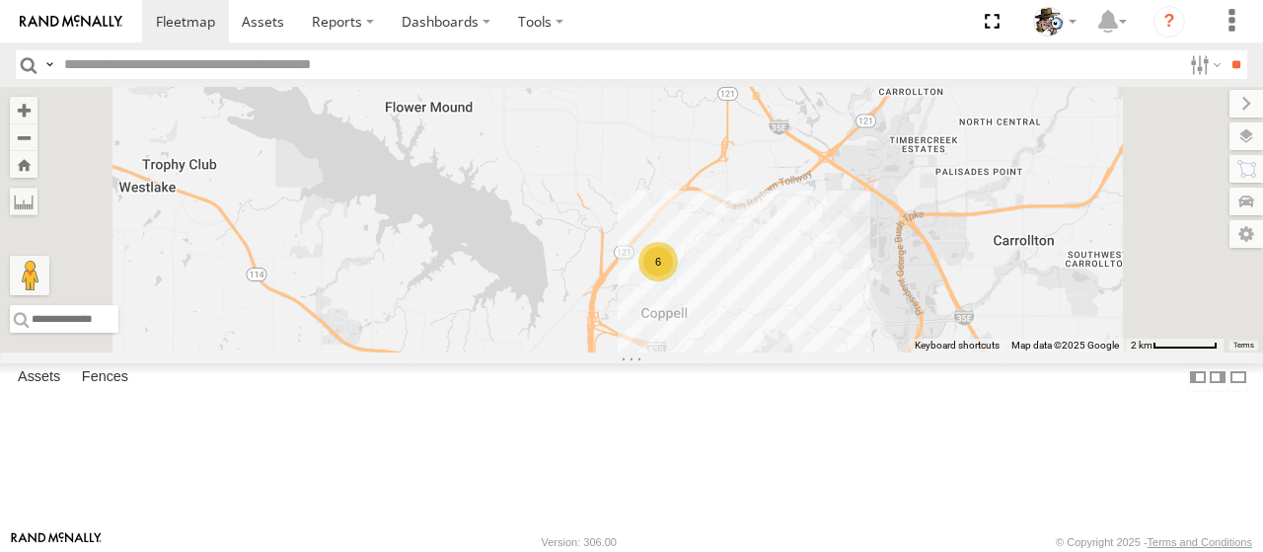
drag, startPoint x: 980, startPoint y: 409, endPoint x: 907, endPoint y: 380, distance: 78.4
click at [907, 352] on div "484 489 6" at bounding box center [631, 220] width 1263 height 266
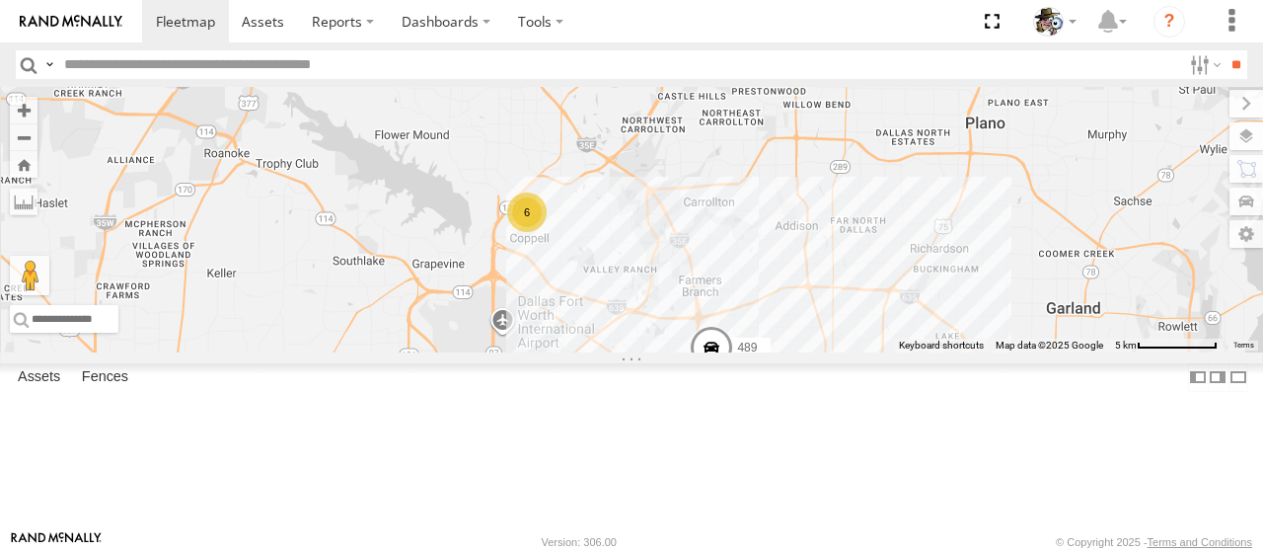
drag, startPoint x: 1001, startPoint y: 430, endPoint x: 911, endPoint y: 383, distance: 101.5
click at [911, 352] on div "484 489 6" at bounding box center [631, 220] width 1263 height 266
click at [729, 379] on span at bounding box center [707, 352] width 43 height 53
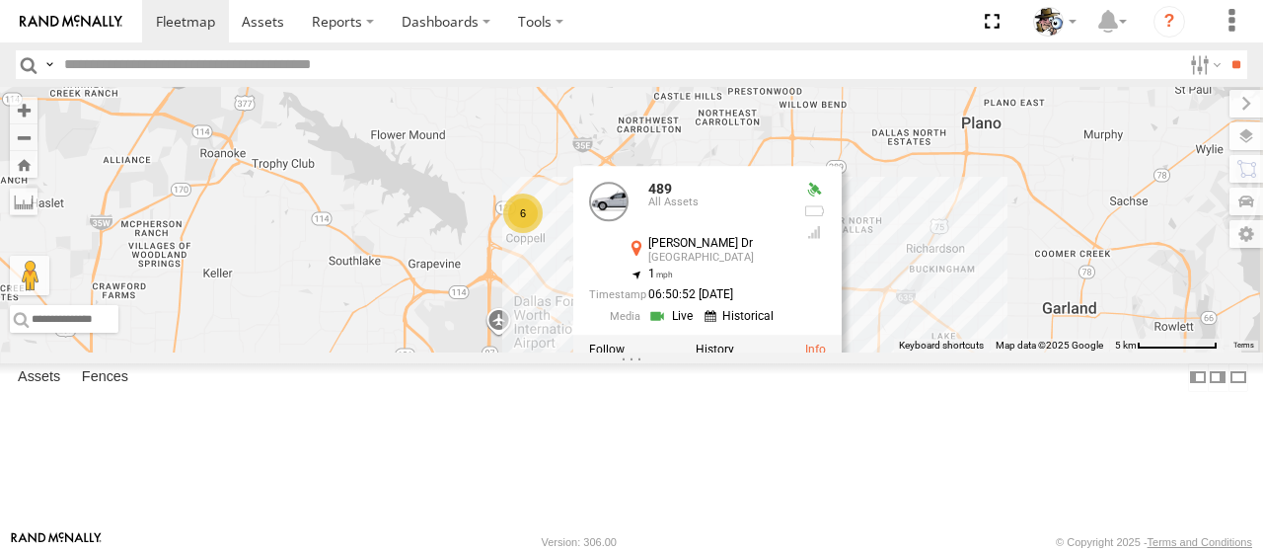
click at [699, 325] on link at bounding box center [673, 315] width 50 height 19
